Goal: Task Accomplishment & Management: Complete application form

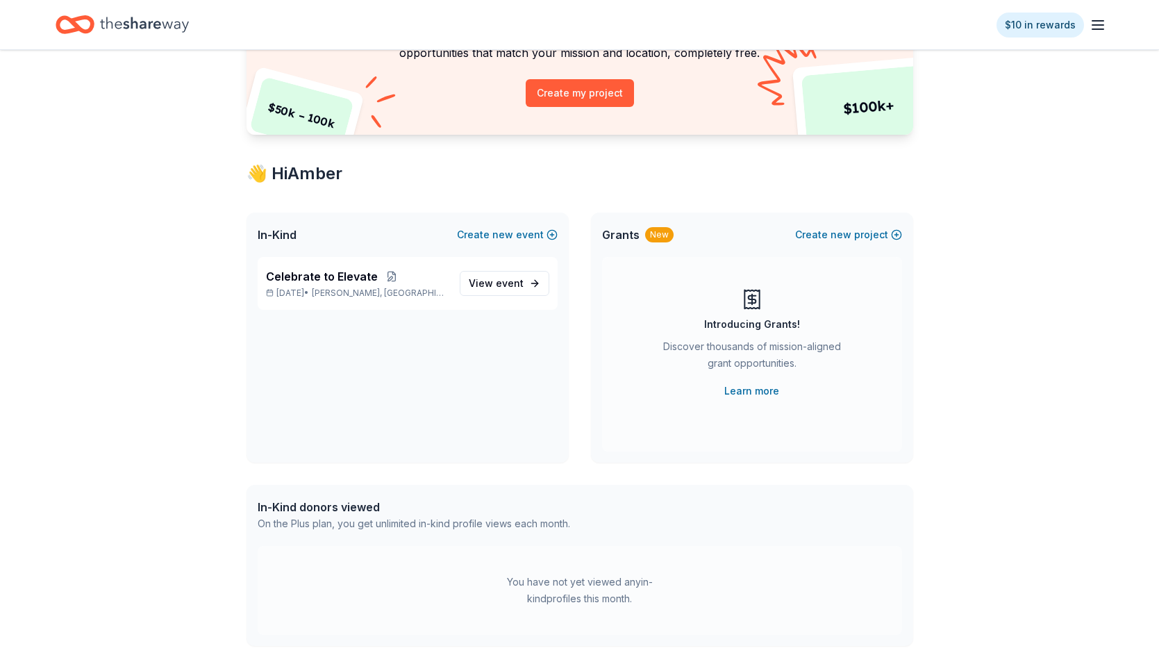
scroll to position [181, 0]
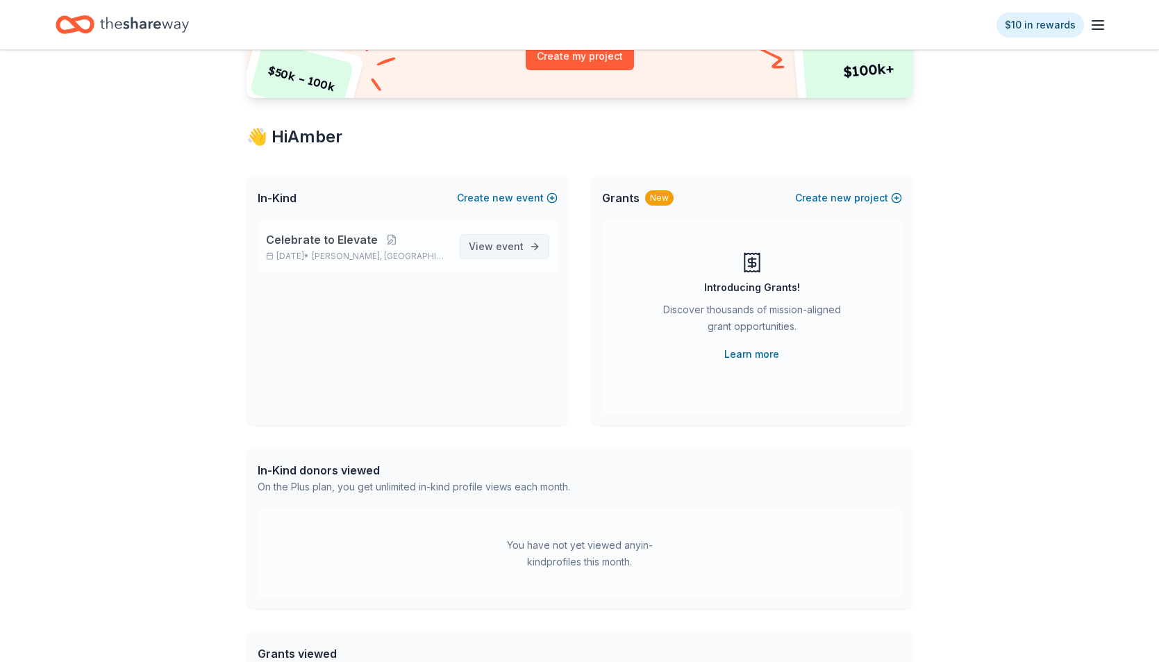
click at [498, 242] on span "event" at bounding box center [510, 246] width 28 height 12
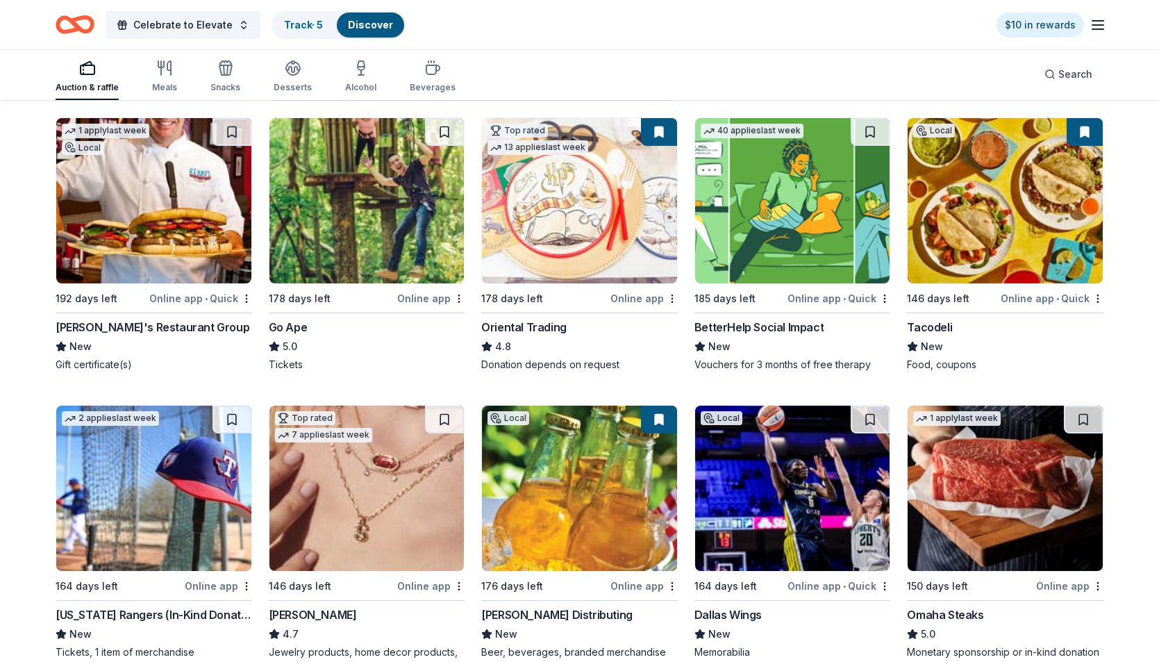
scroll to position [126, 0]
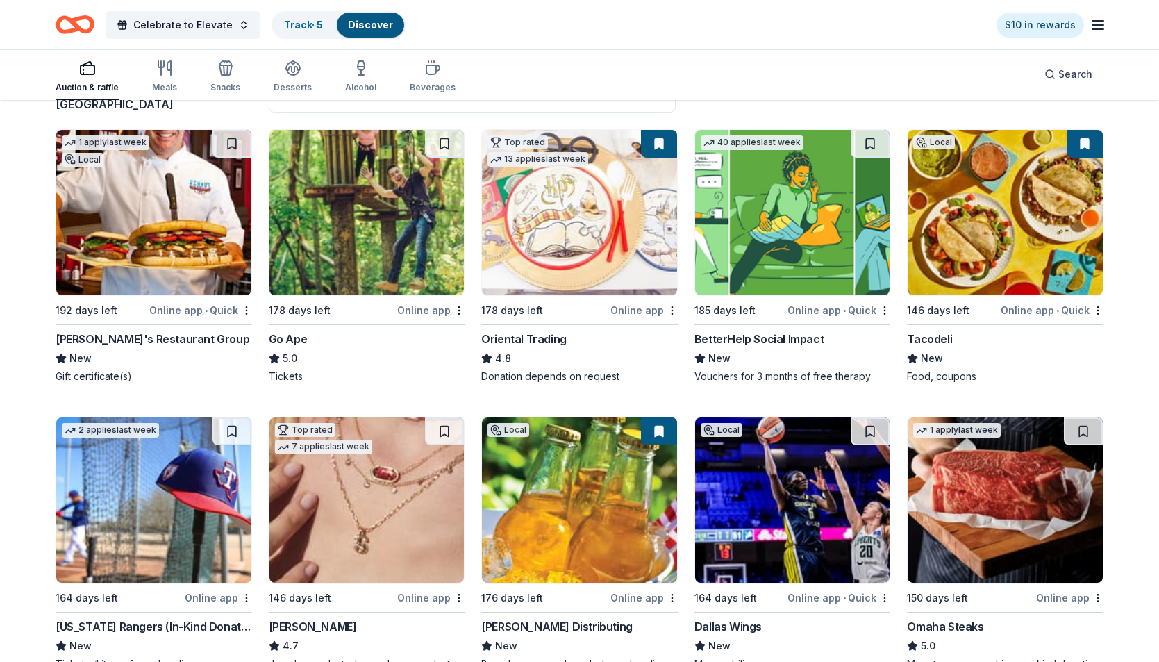
click at [1026, 214] on img at bounding box center [1005, 212] width 195 height 165
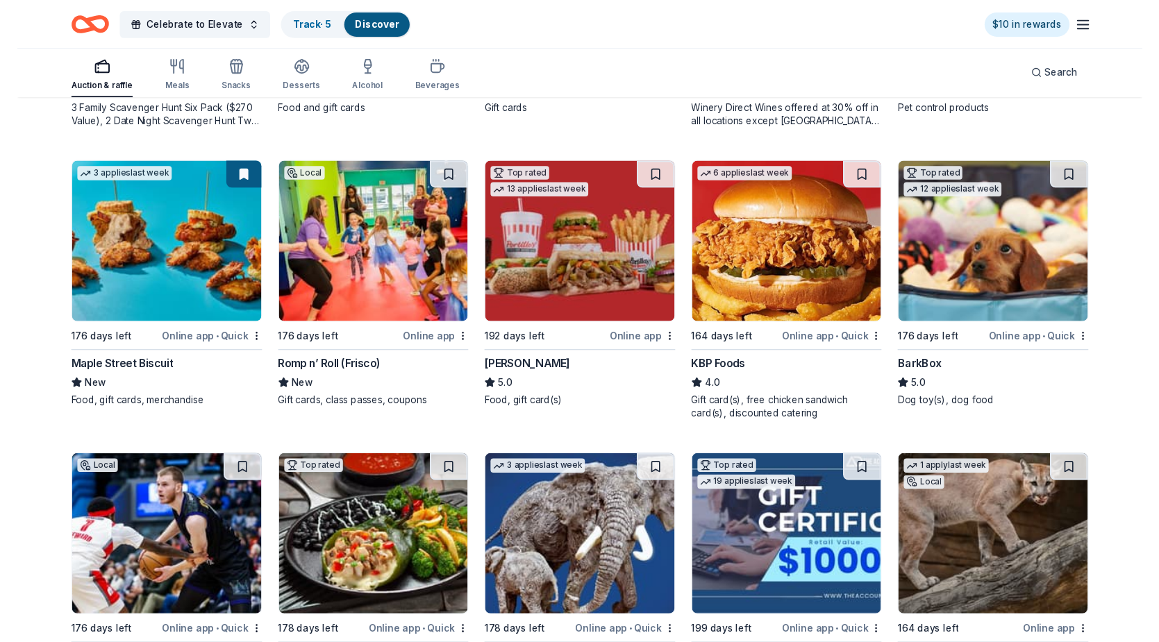
scroll to position [1037, 0]
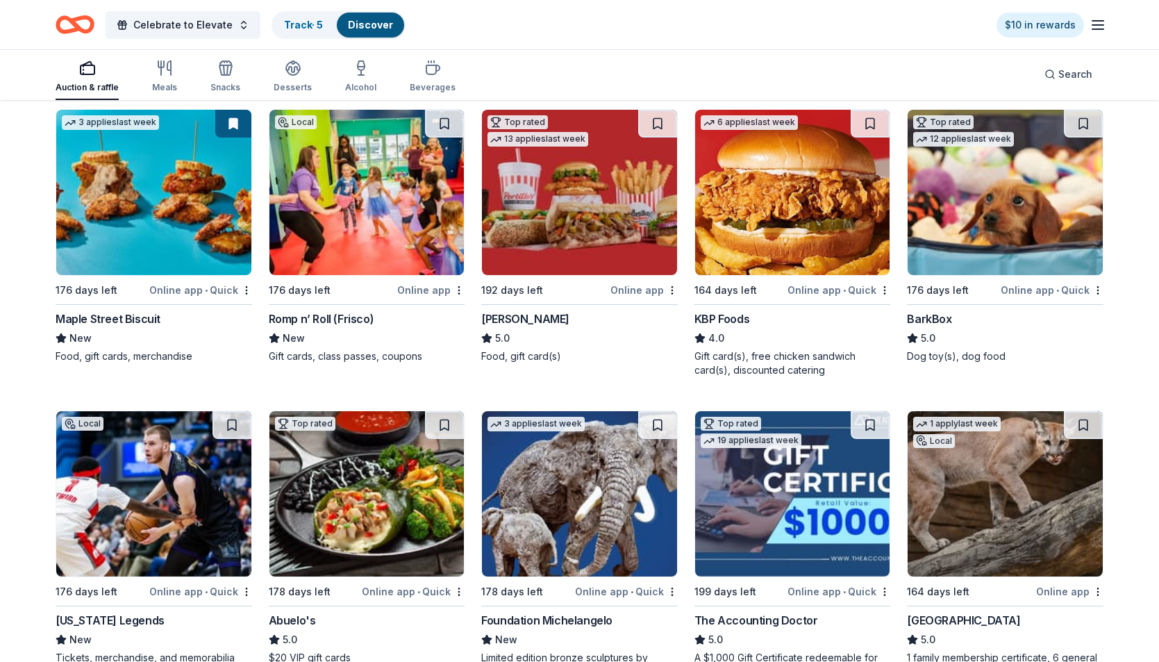
click at [634, 221] on img at bounding box center [579, 192] width 195 height 165
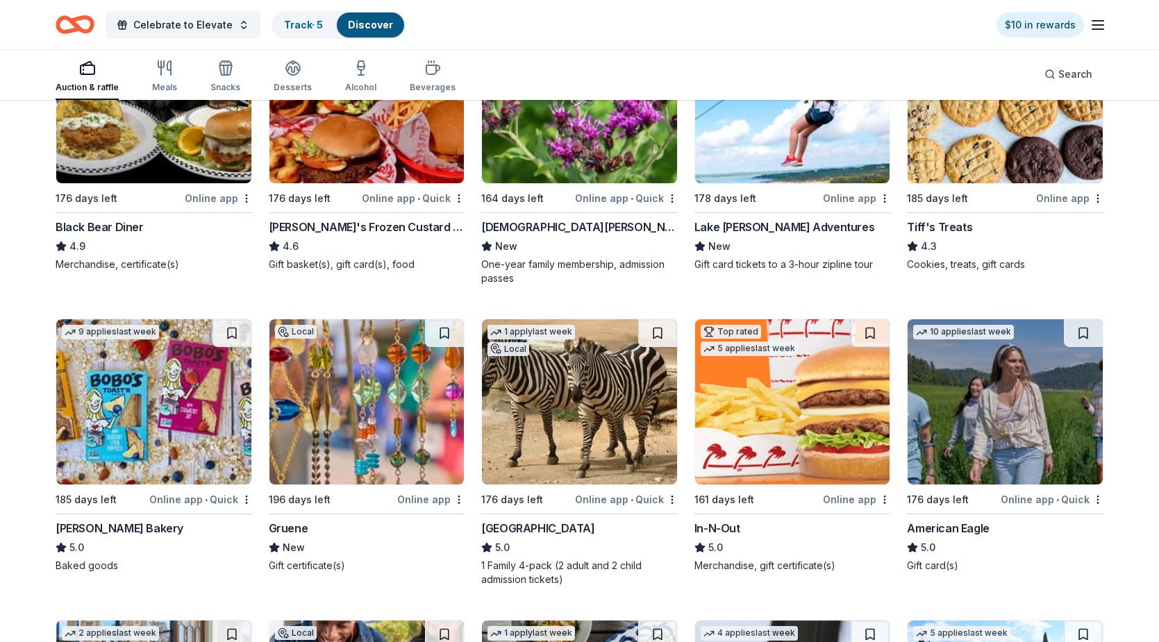
scroll to position [1733, 0]
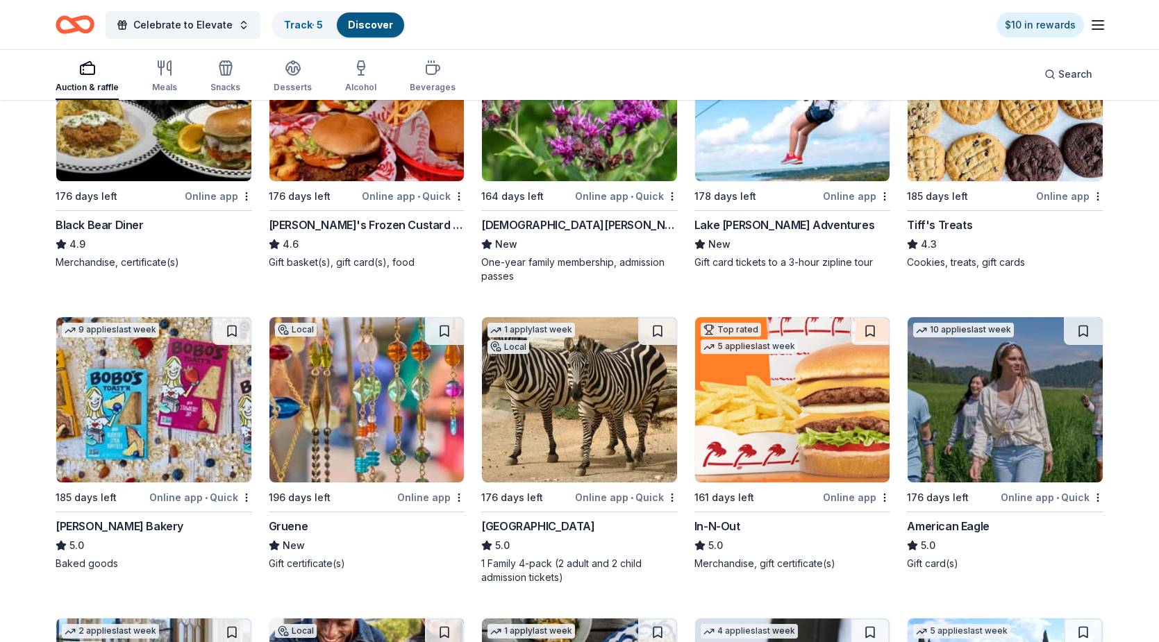
click at [994, 165] on img at bounding box center [1005, 98] width 195 height 165
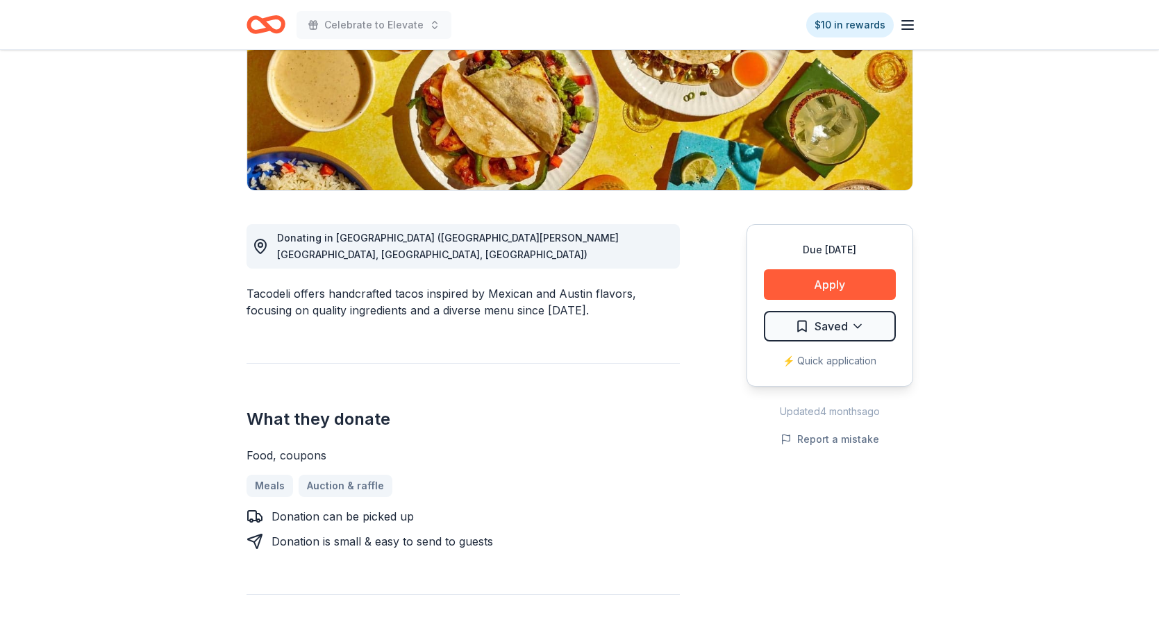
scroll to position [231, 0]
click at [871, 275] on button "Apply" at bounding box center [830, 284] width 132 height 31
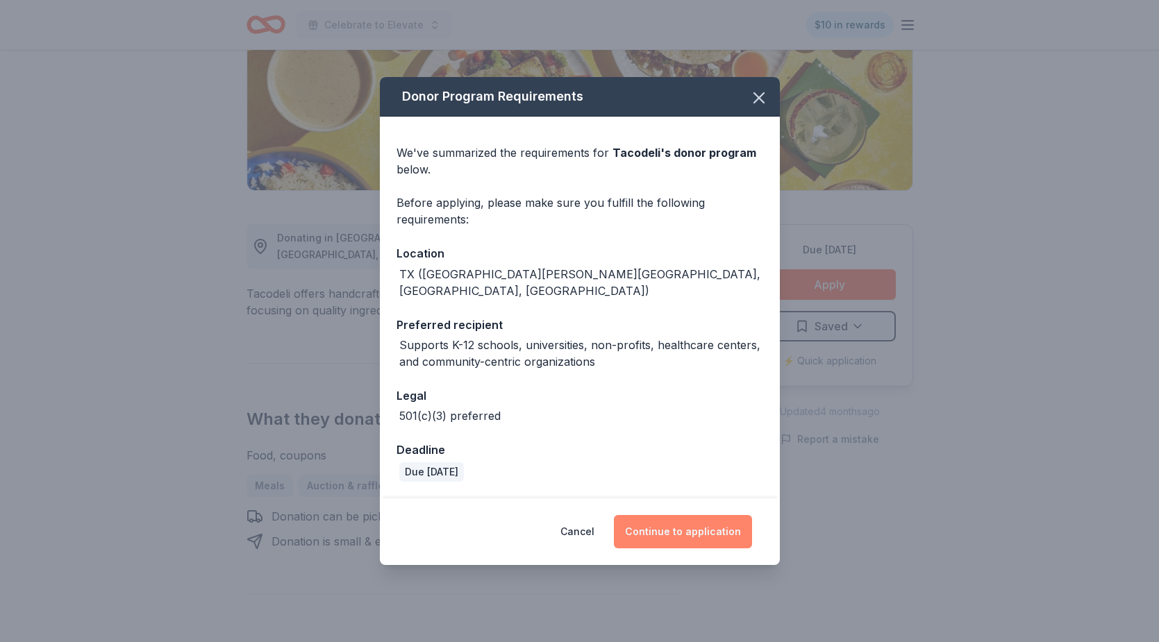
click at [661, 519] on button "Continue to application" at bounding box center [683, 531] width 138 height 33
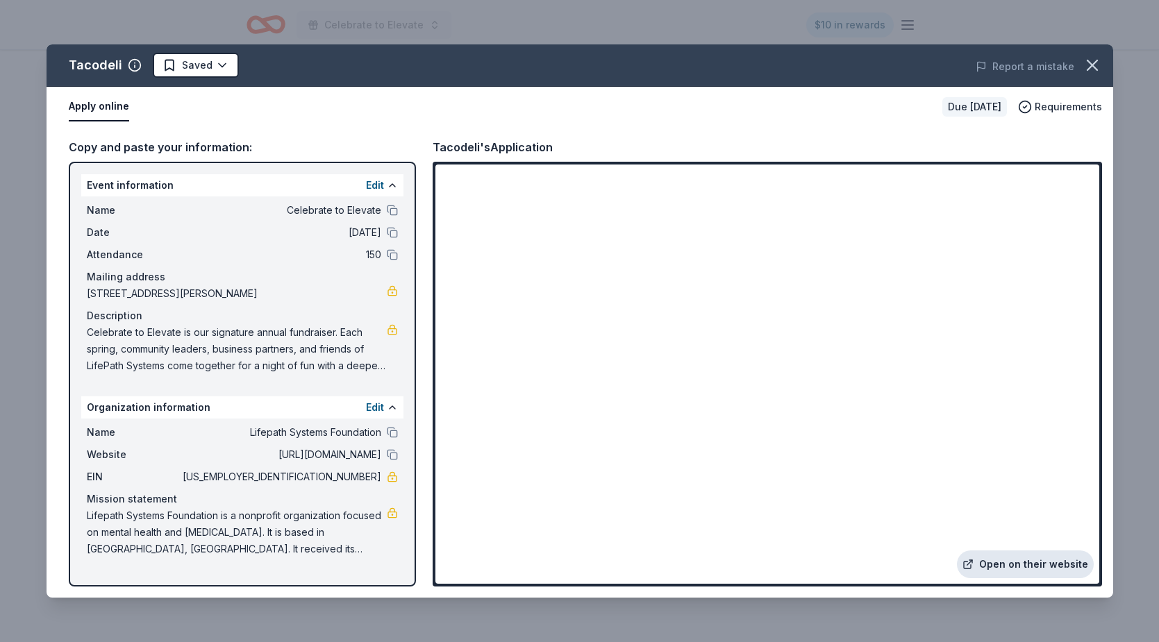
click at [1034, 552] on link "Open on their website" at bounding box center [1025, 565] width 137 height 28
click at [1100, 60] on icon "button" at bounding box center [1092, 65] width 19 height 19
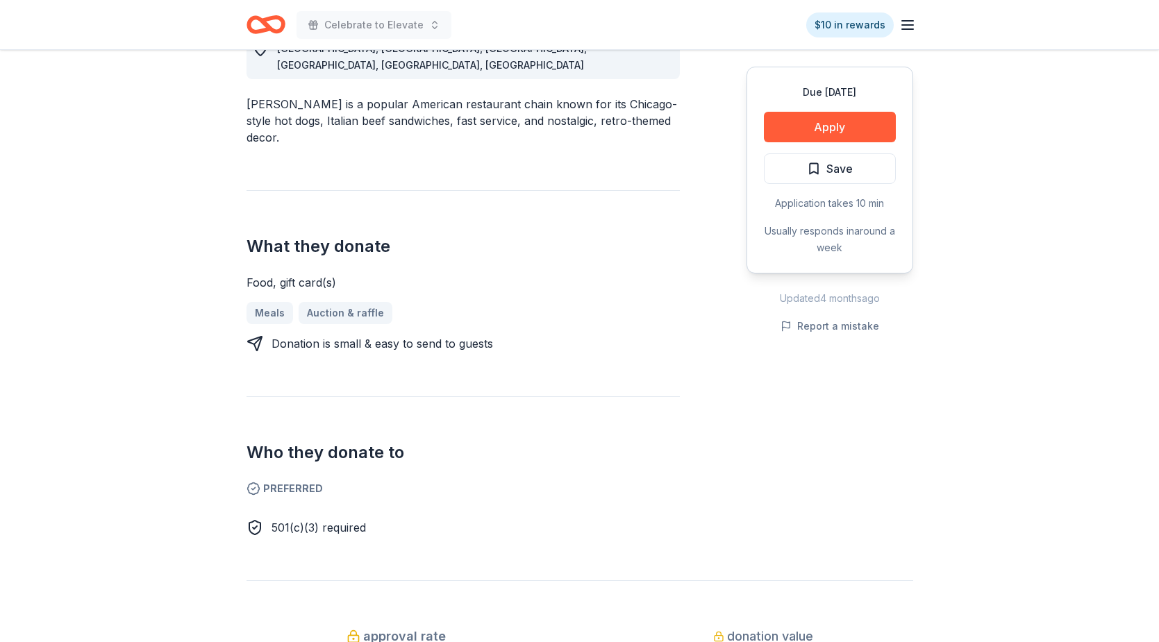
scroll to position [442, 0]
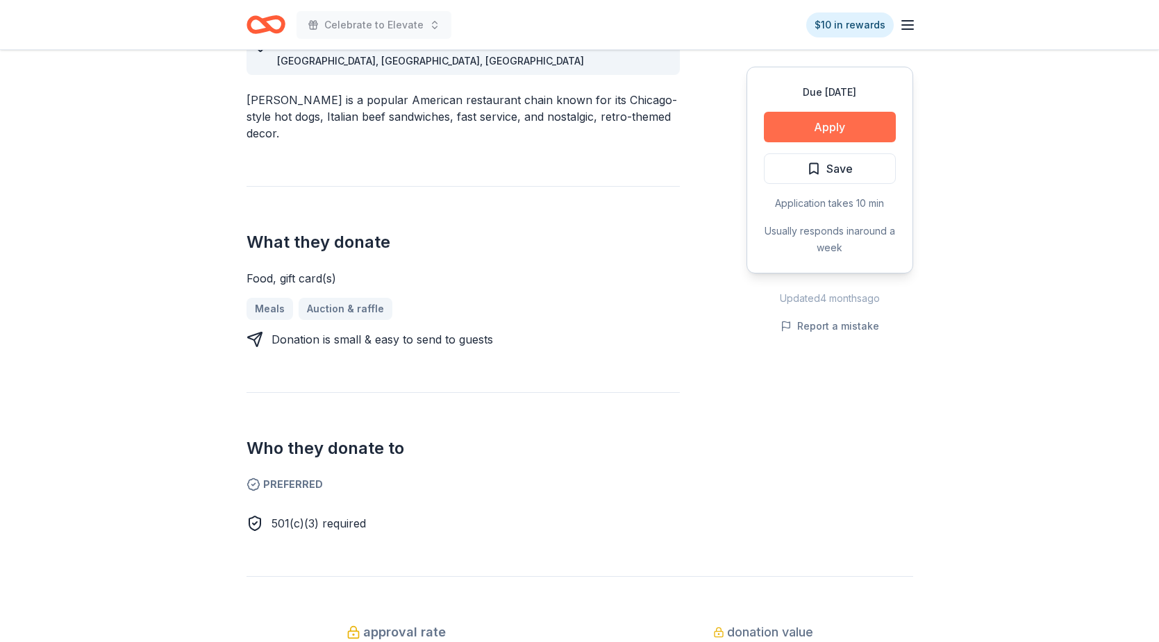
click at [840, 131] on button "Apply" at bounding box center [830, 127] width 132 height 31
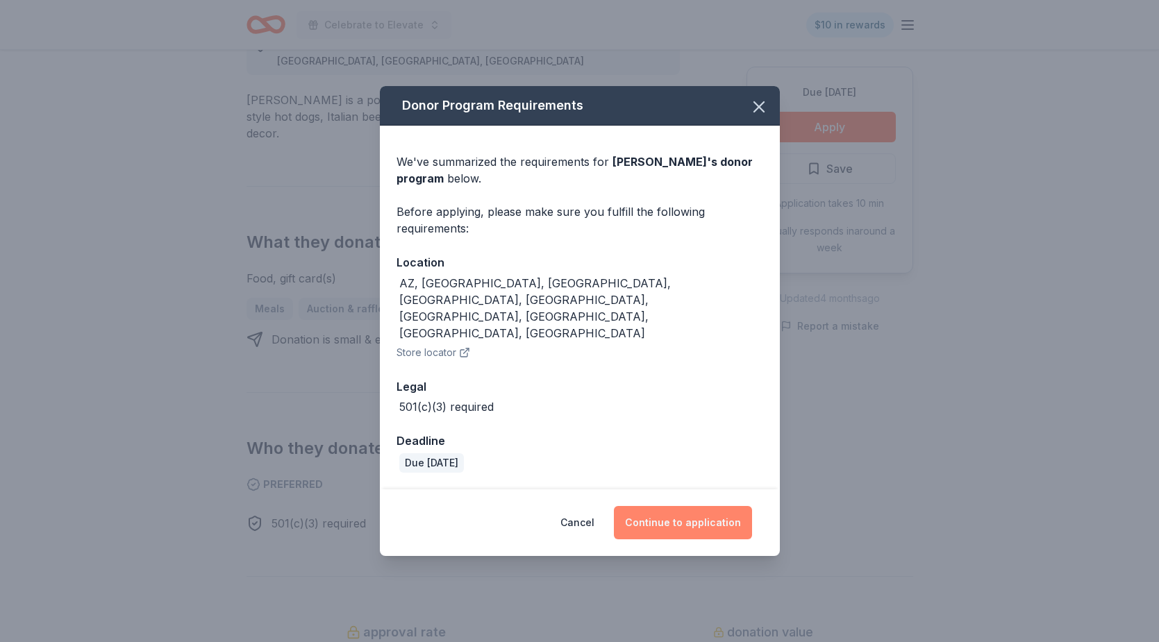
click at [688, 506] on button "Continue to application" at bounding box center [683, 522] width 138 height 33
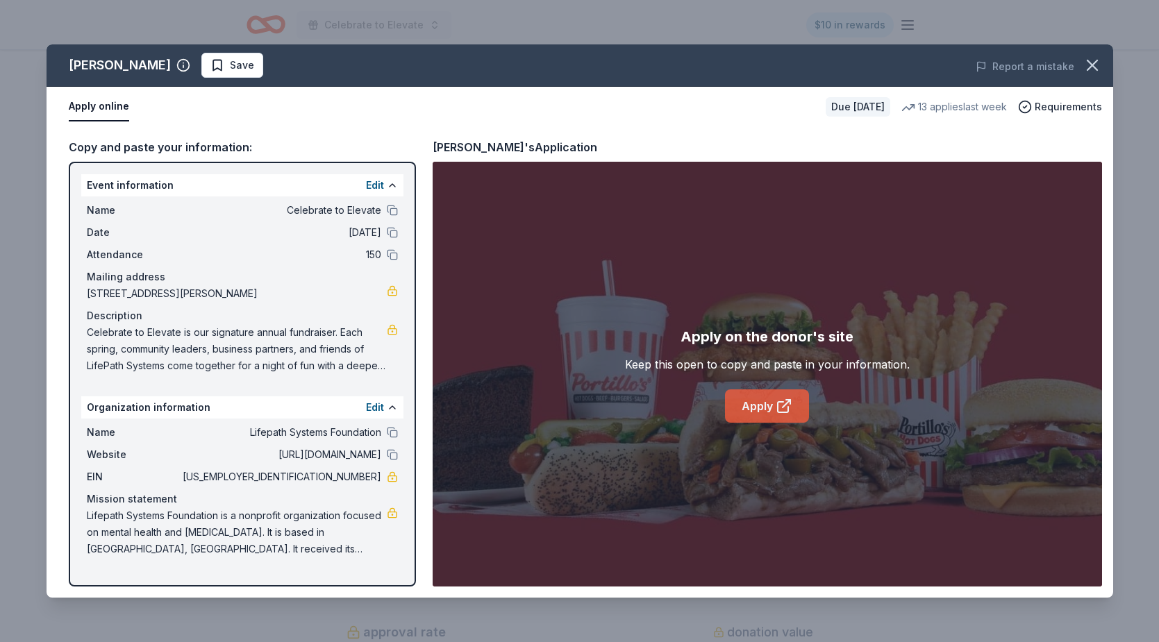
click at [750, 415] on link "Apply" at bounding box center [767, 406] width 84 height 33
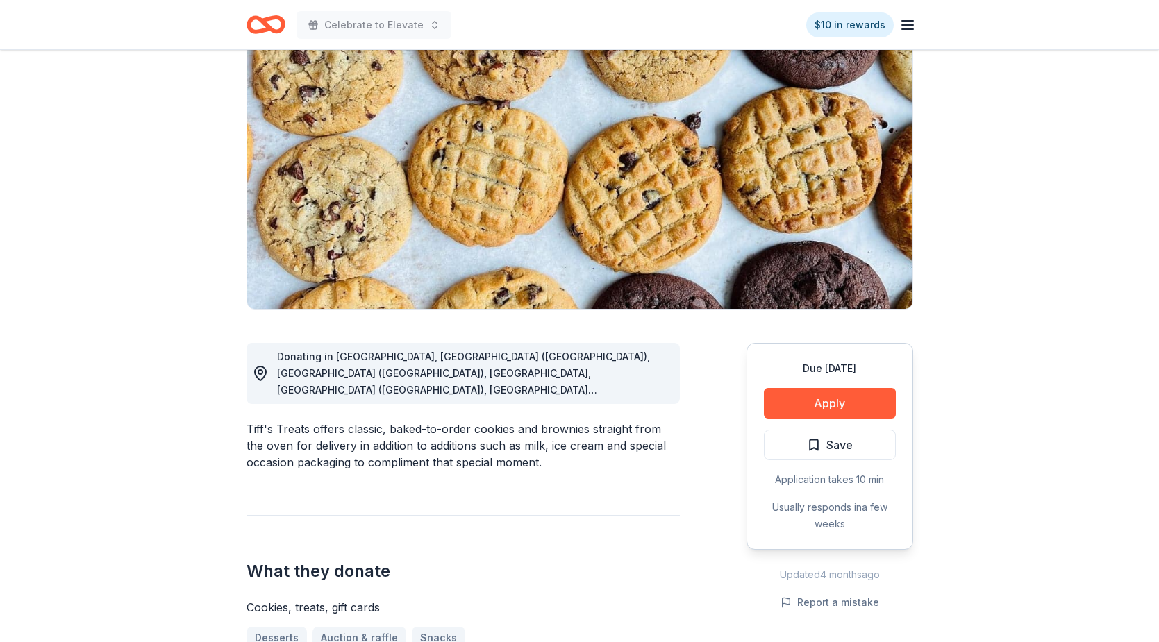
scroll to position [123, 0]
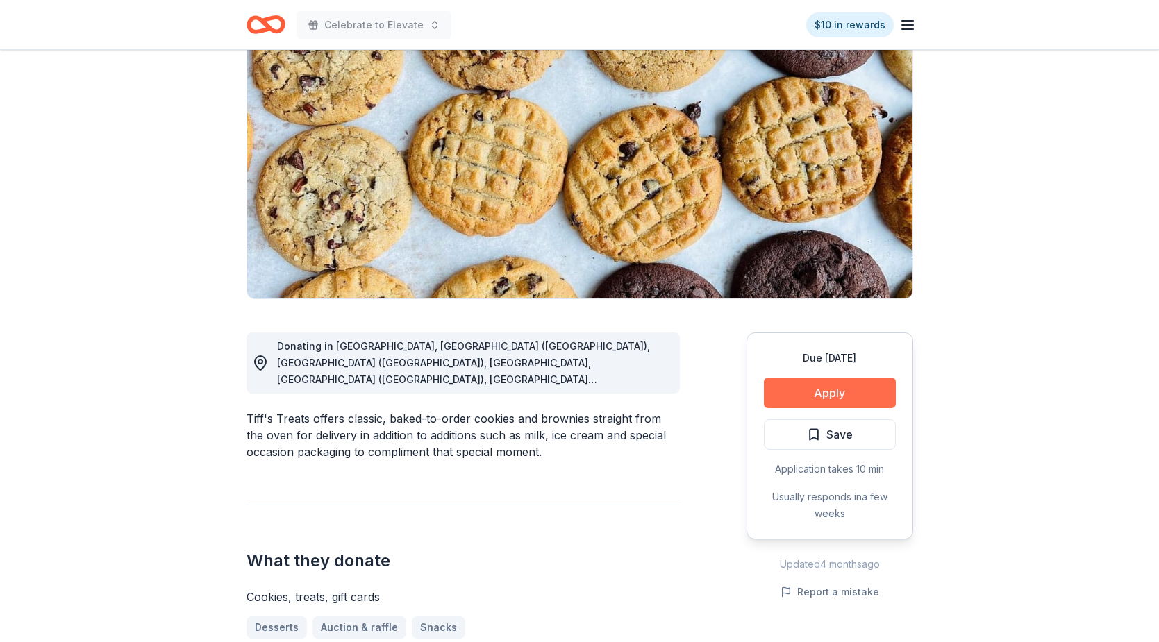
click at [842, 397] on button "Apply" at bounding box center [830, 393] width 132 height 31
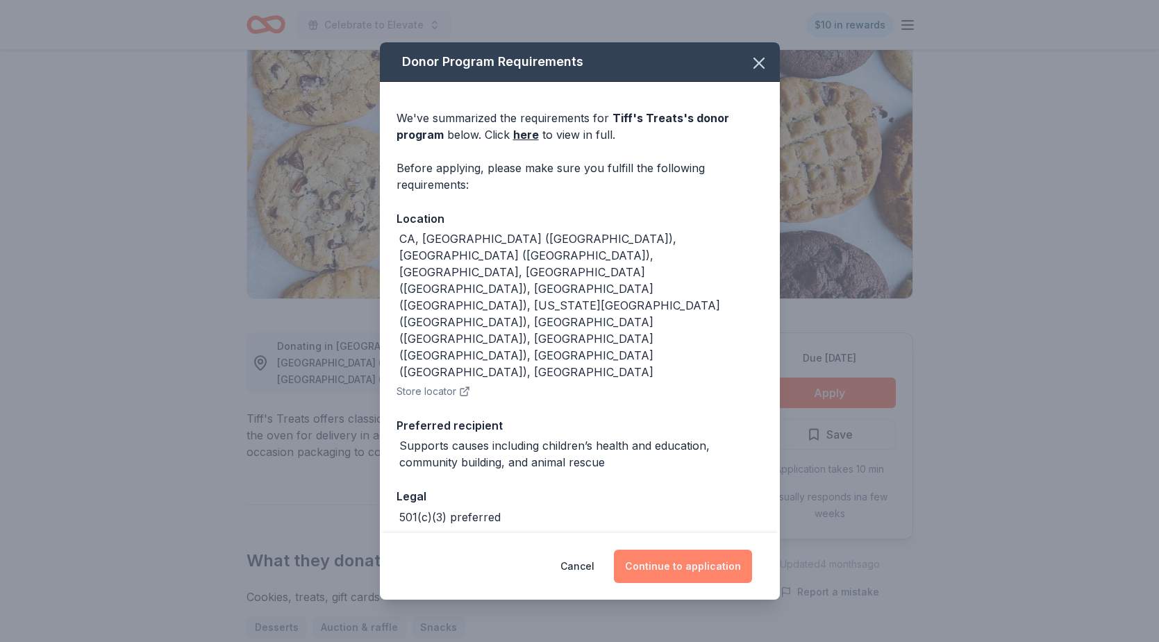
click at [678, 551] on button "Continue to application" at bounding box center [683, 566] width 138 height 33
